Goal: Transaction & Acquisition: Subscribe to service/newsletter

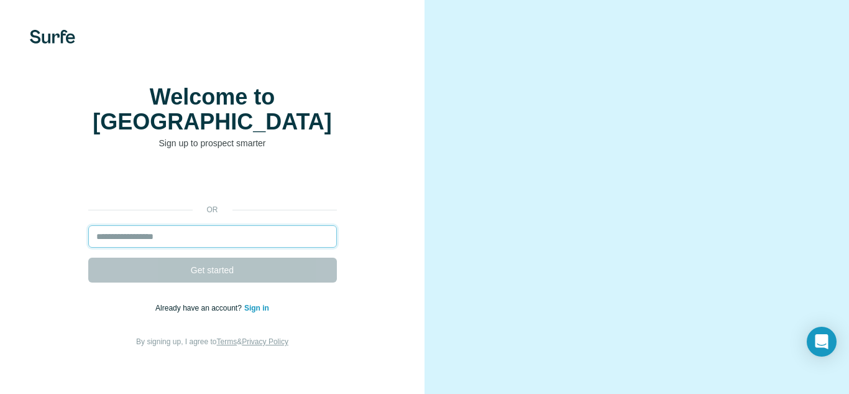
click at [190, 226] on input "email" at bounding box center [212, 236] width 249 height 22
click at [191, 231] on input "email" at bounding box center [212, 236] width 249 height 22
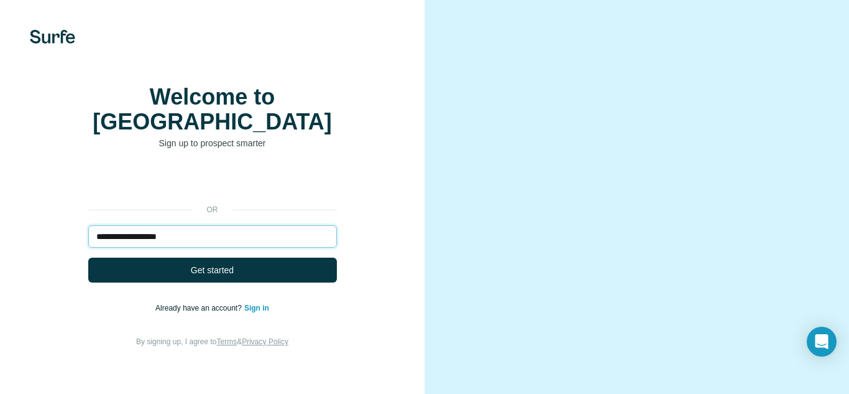
type input "**********"
click at [88, 257] on button "Get started" at bounding box center [212, 269] width 249 height 25
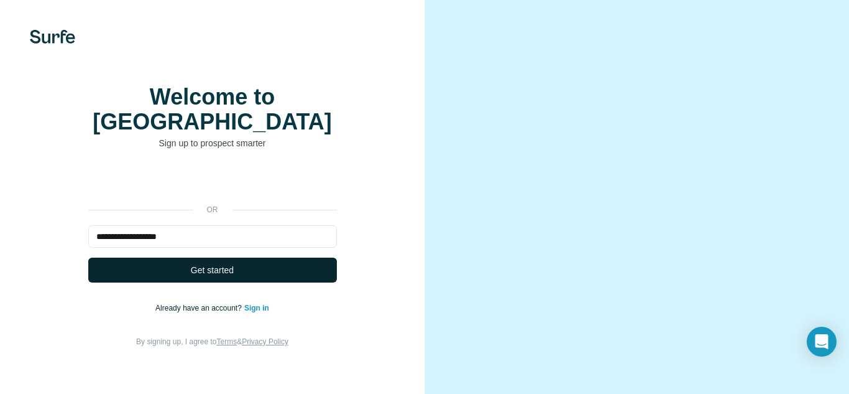
click at [143, 274] on button "Get started" at bounding box center [212, 269] width 249 height 25
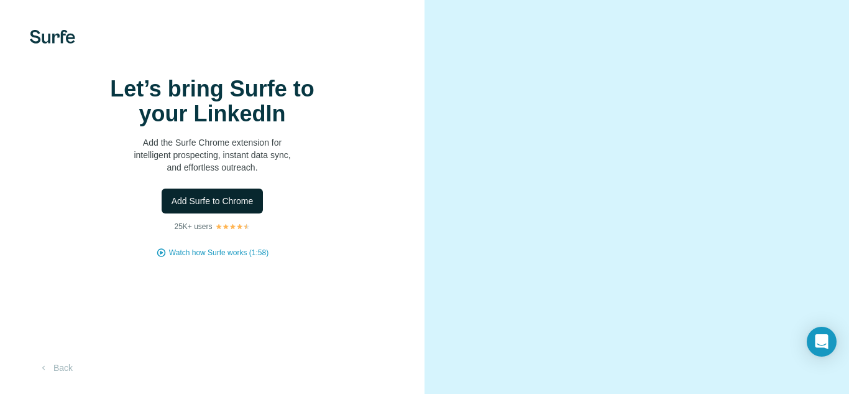
click at [217, 213] on button "Add Surfe to Chrome" at bounding box center [213, 200] width 102 height 25
